Goal: Obtain resource: Download file/media

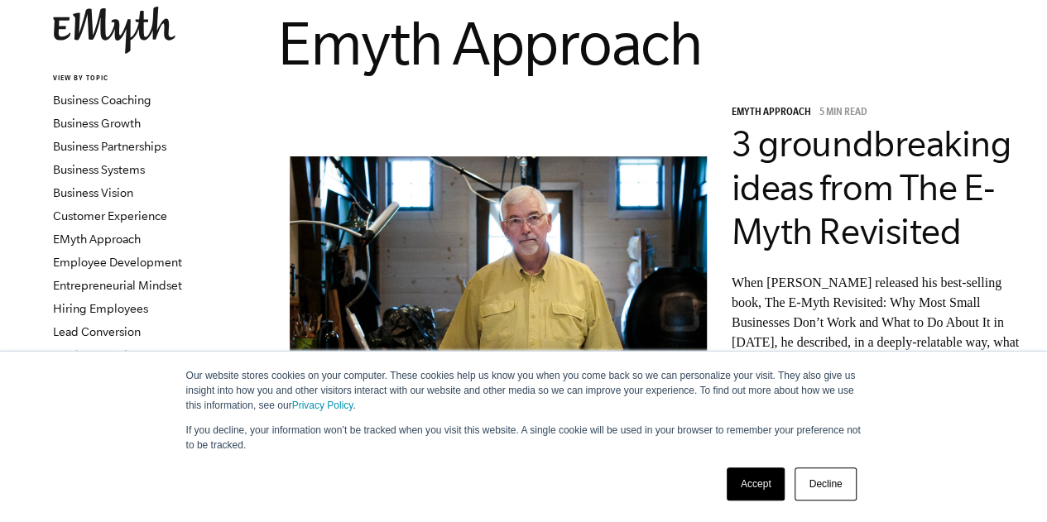
scroll to position [109, 0]
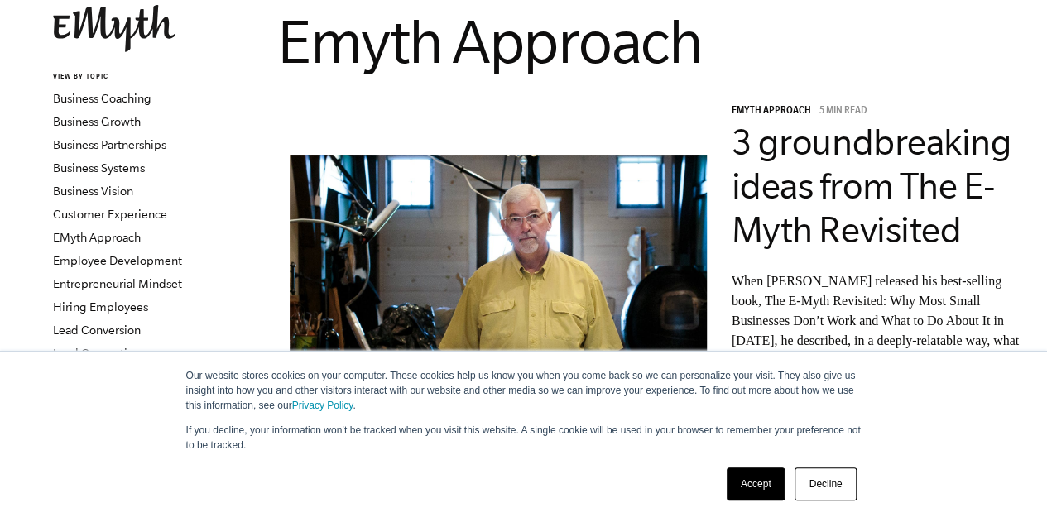
click at [843, 492] on link "Decline" at bounding box center [824, 484] width 61 height 33
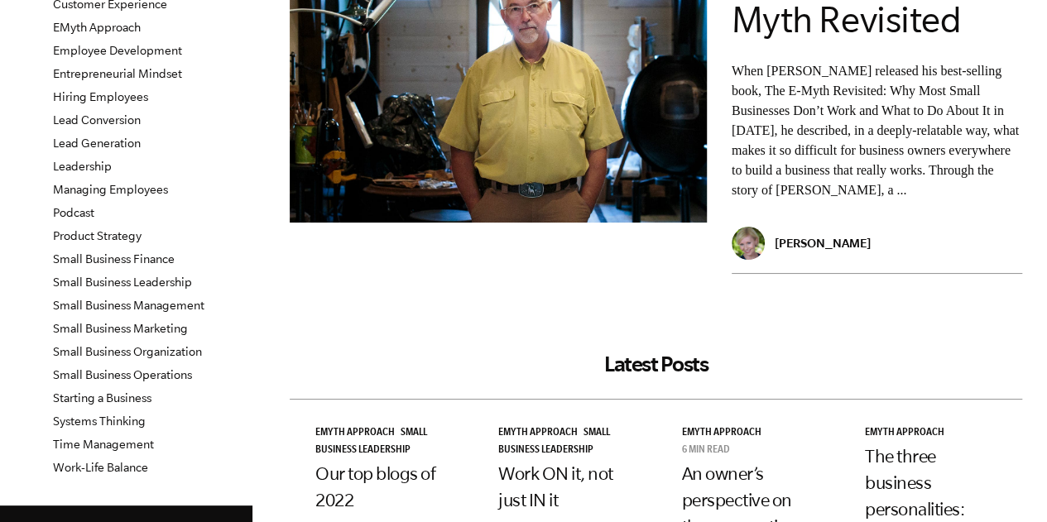
scroll to position [0, 0]
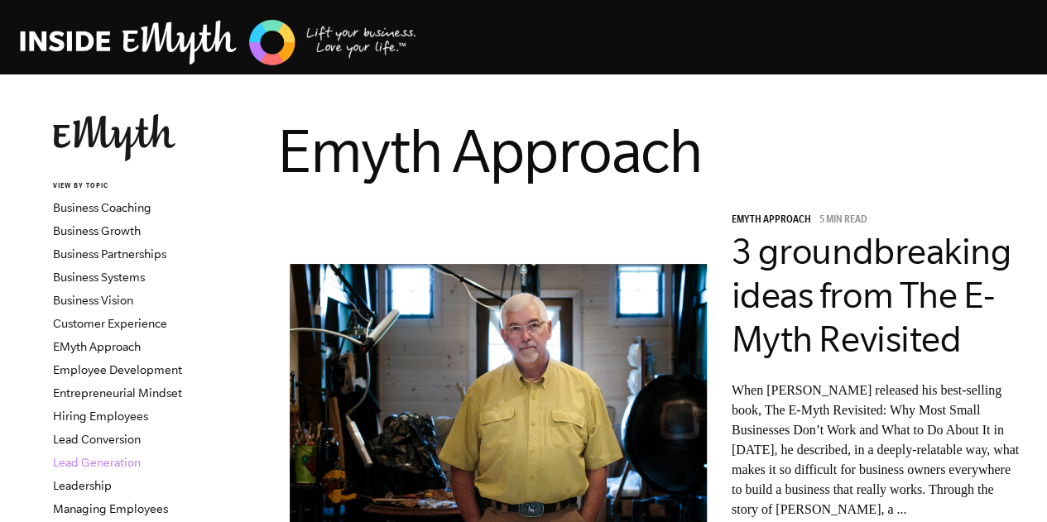
click at [91, 458] on link "Lead Generation" at bounding box center [97, 462] width 88 height 13
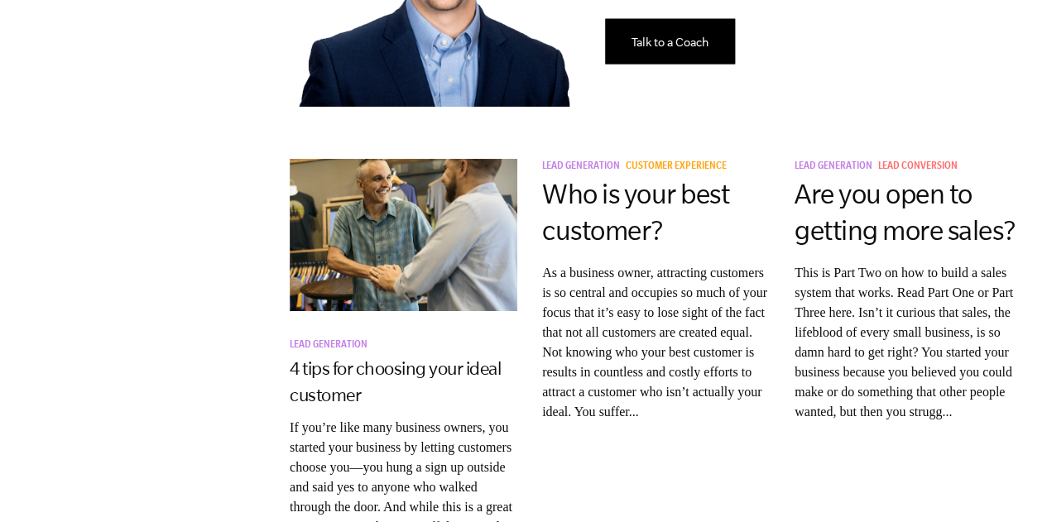
scroll to position [1261, 0]
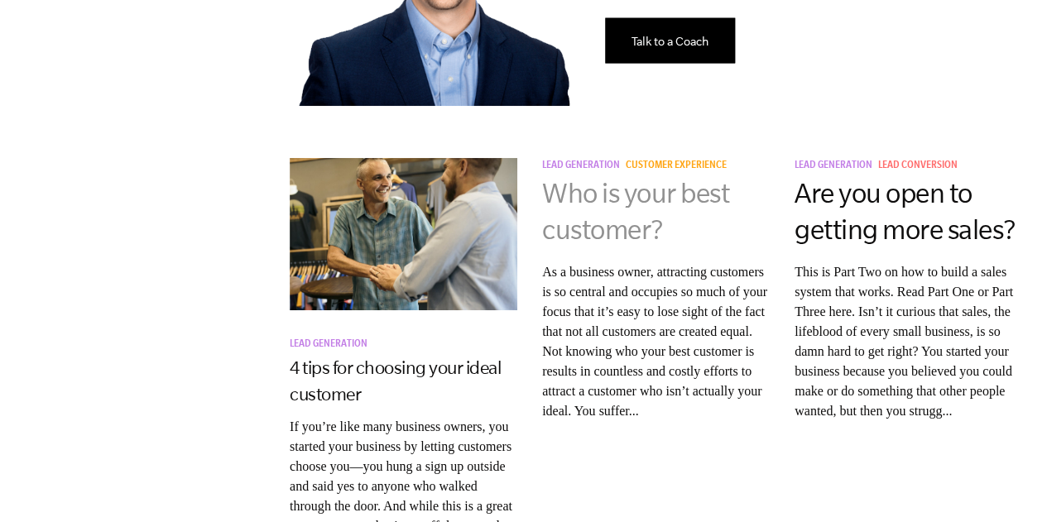
click at [629, 178] on link "Who is your best customer?" at bounding box center [635, 211] width 187 height 66
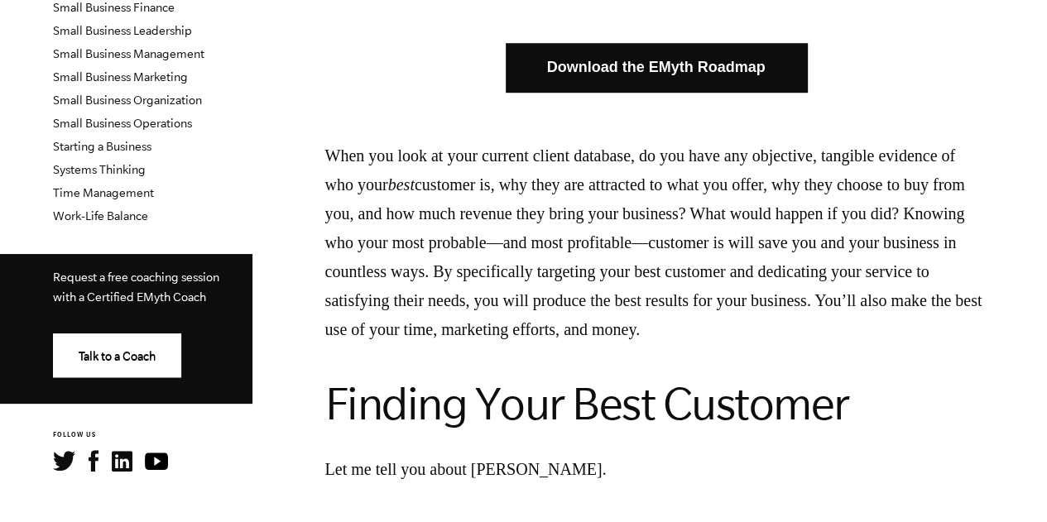
scroll to position [565, 0]
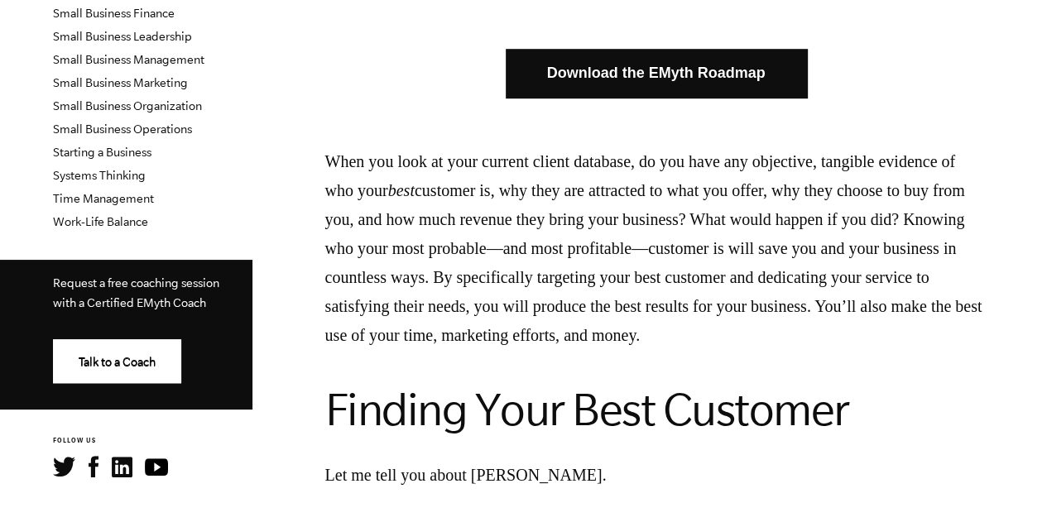
click at [672, 98] on link "Download the EMyth Roadmap" at bounding box center [656, 73] width 301 height 49
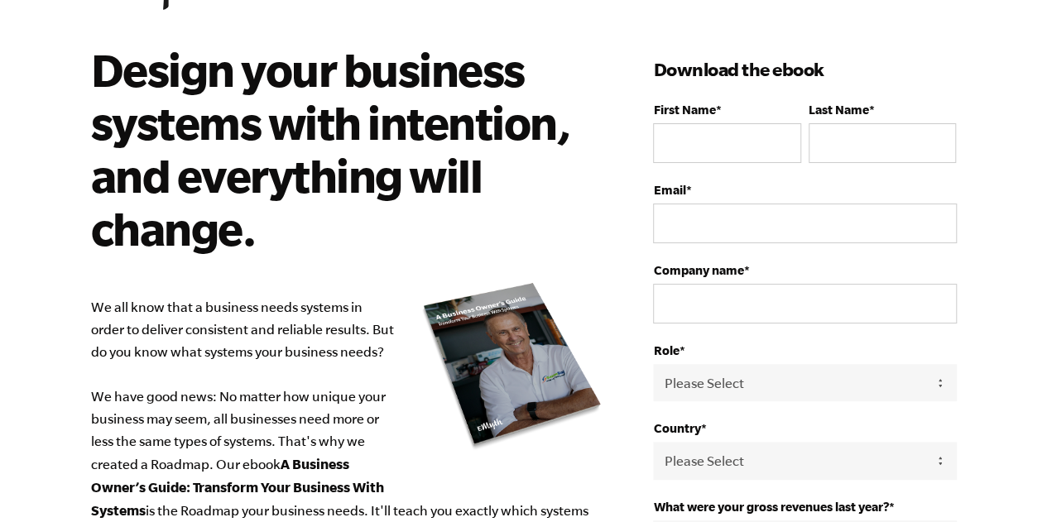
scroll to position [86, 0]
